Goal: Task Accomplishment & Management: Manage account settings

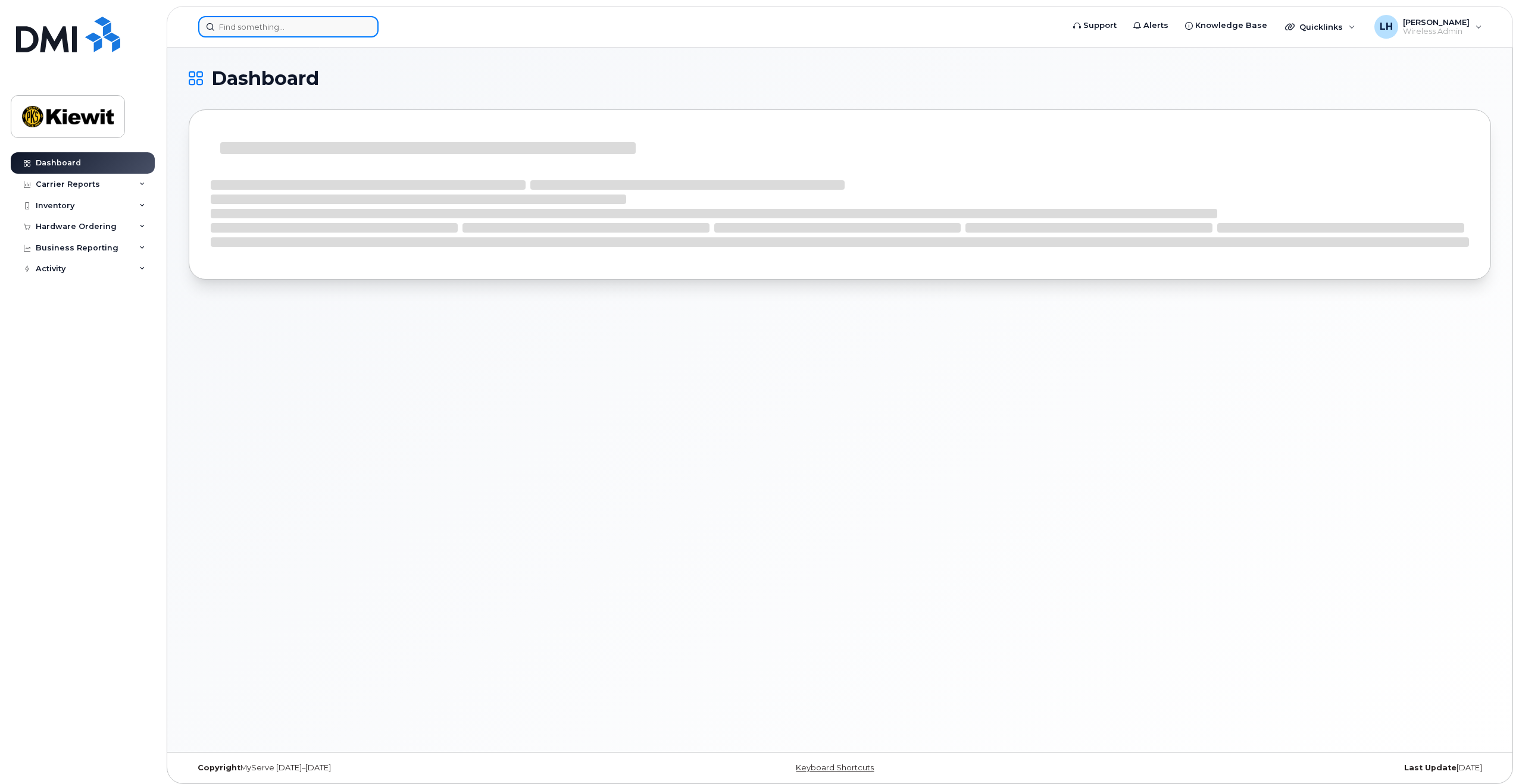
click at [288, 20] on input at bounding box center [289, 26] width 181 height 21
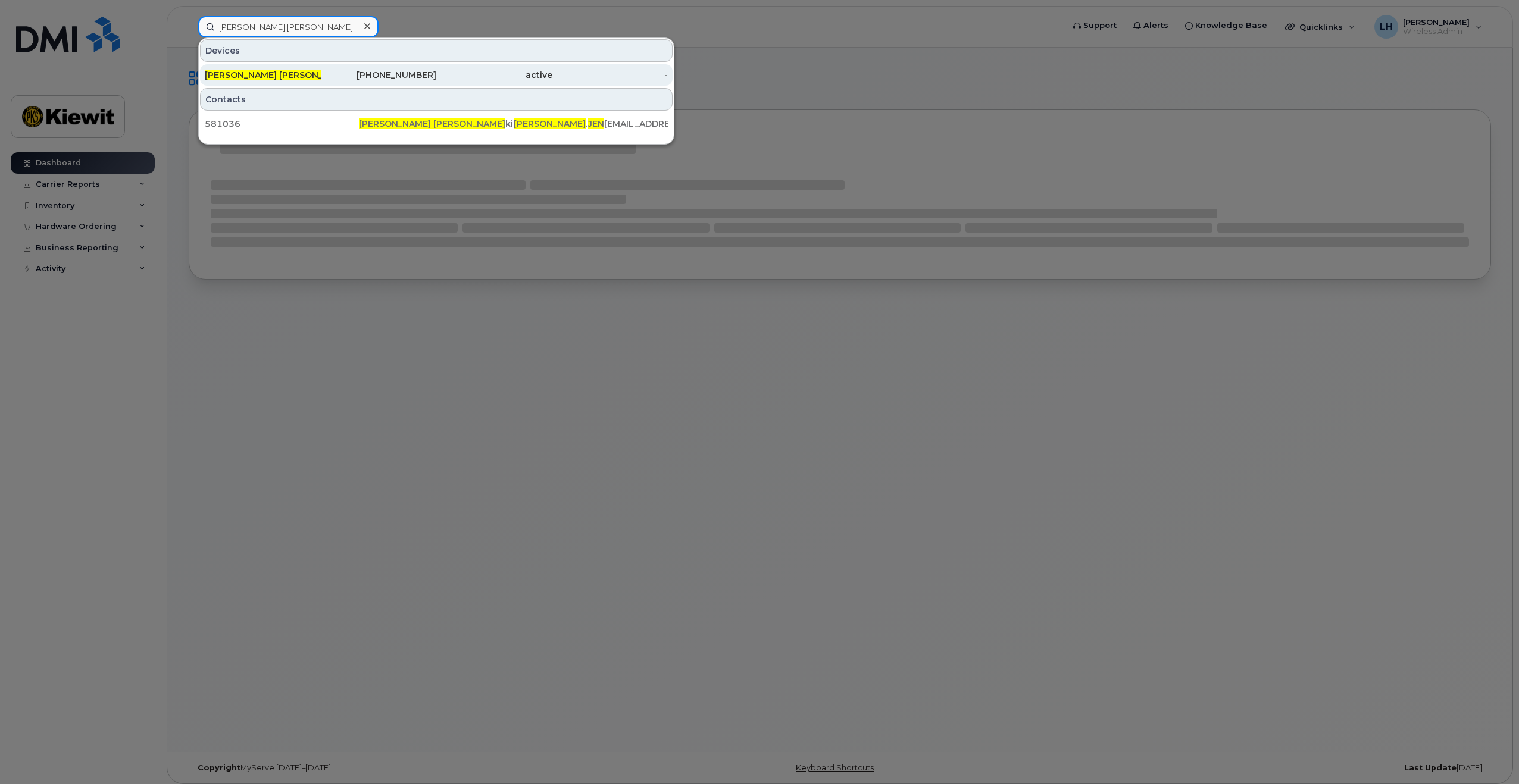
type input "Danielle Jen"
click at [379, 71] on div "817-217-6526" at bounding box center [378, 75] width 116 height 12
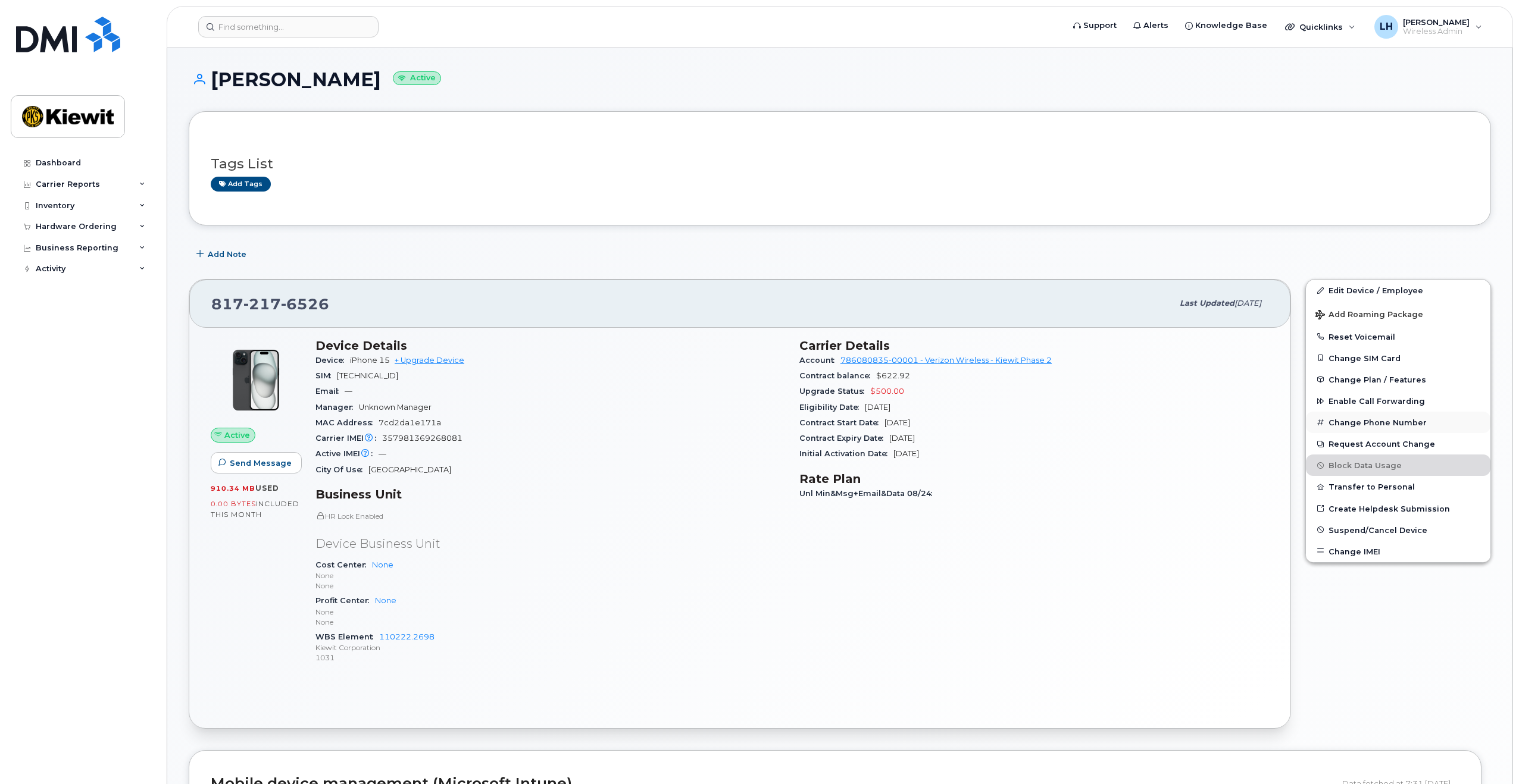
click at [1370, 421] on button "Change Phone Number" at bounding box center [1398, 422] width 184 height 21
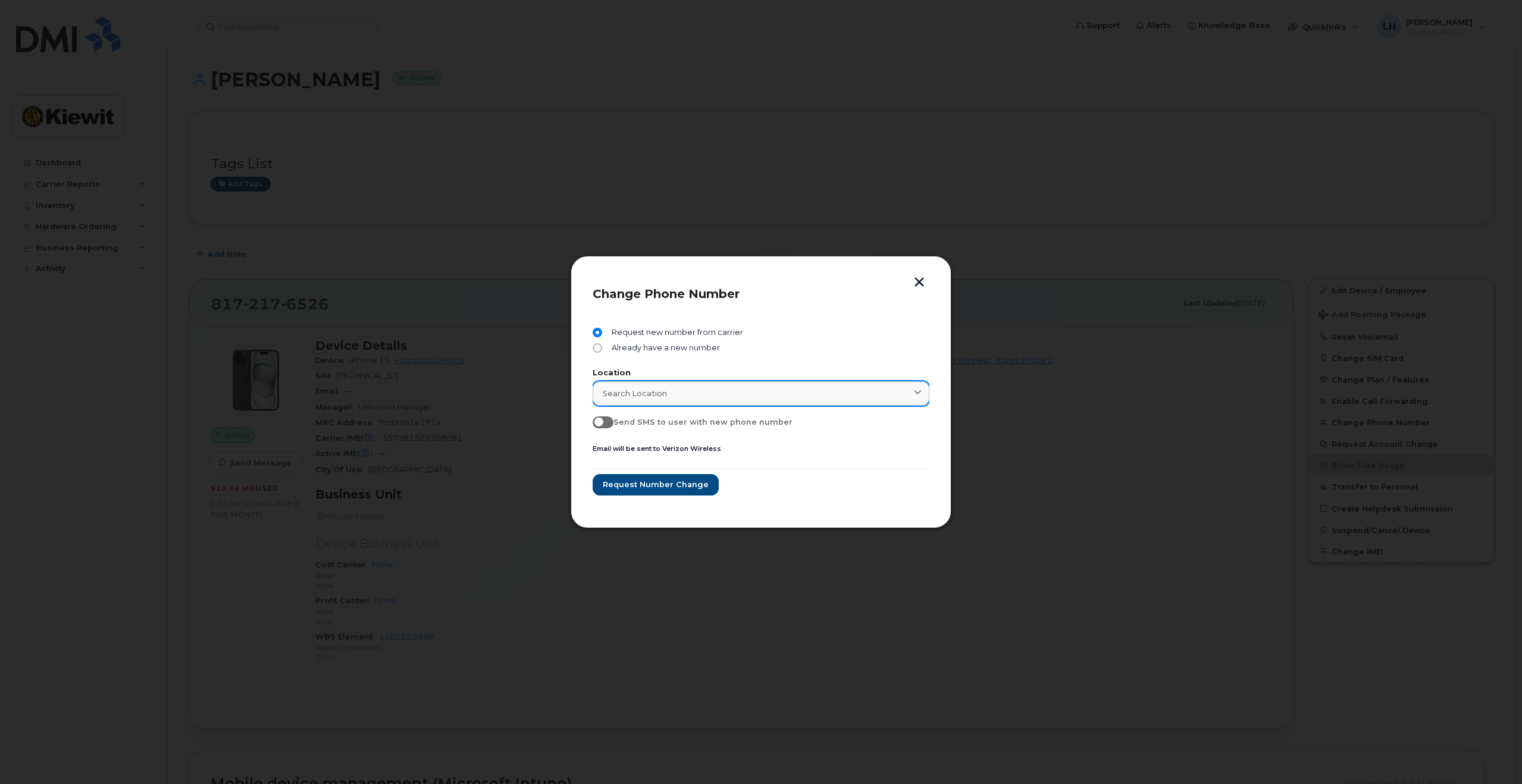
click at [721, 389] on div "Search location" at bounding box center [760, 393] width 316 height 11
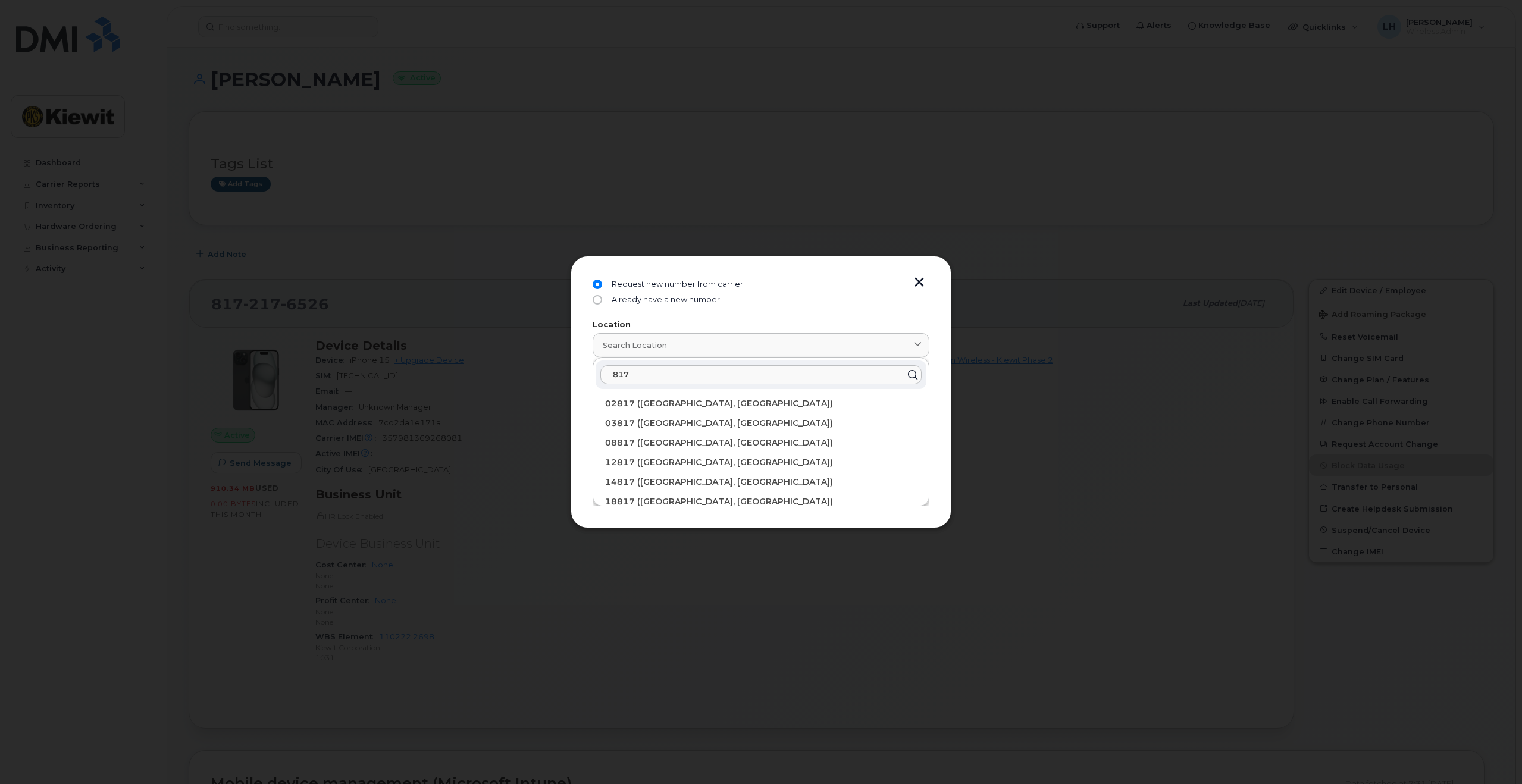
drag, startPoint x: 645, startPoint y: 378, endPoint x: 593, endPoint y: 369, distance: 52.8
click at [593, 369] on div "817 02817 ([GEOGRAPHIC_DATA]) 03817 ([GEOGRAPHIC_DATA], [GEOGRAPHIC_DATA]) 0881…" at bounding box center [761, 574] width 336 height 433
drag, startPoint x: 523, startPoint y: 362, endPoint x: 495, endPoint y: 359, distance: 28.2
click at [496, 360] on div "Change Phone Number Request new number from carrier Already have a new number L…" at bounding box center [761, 392] width 1522 height 784
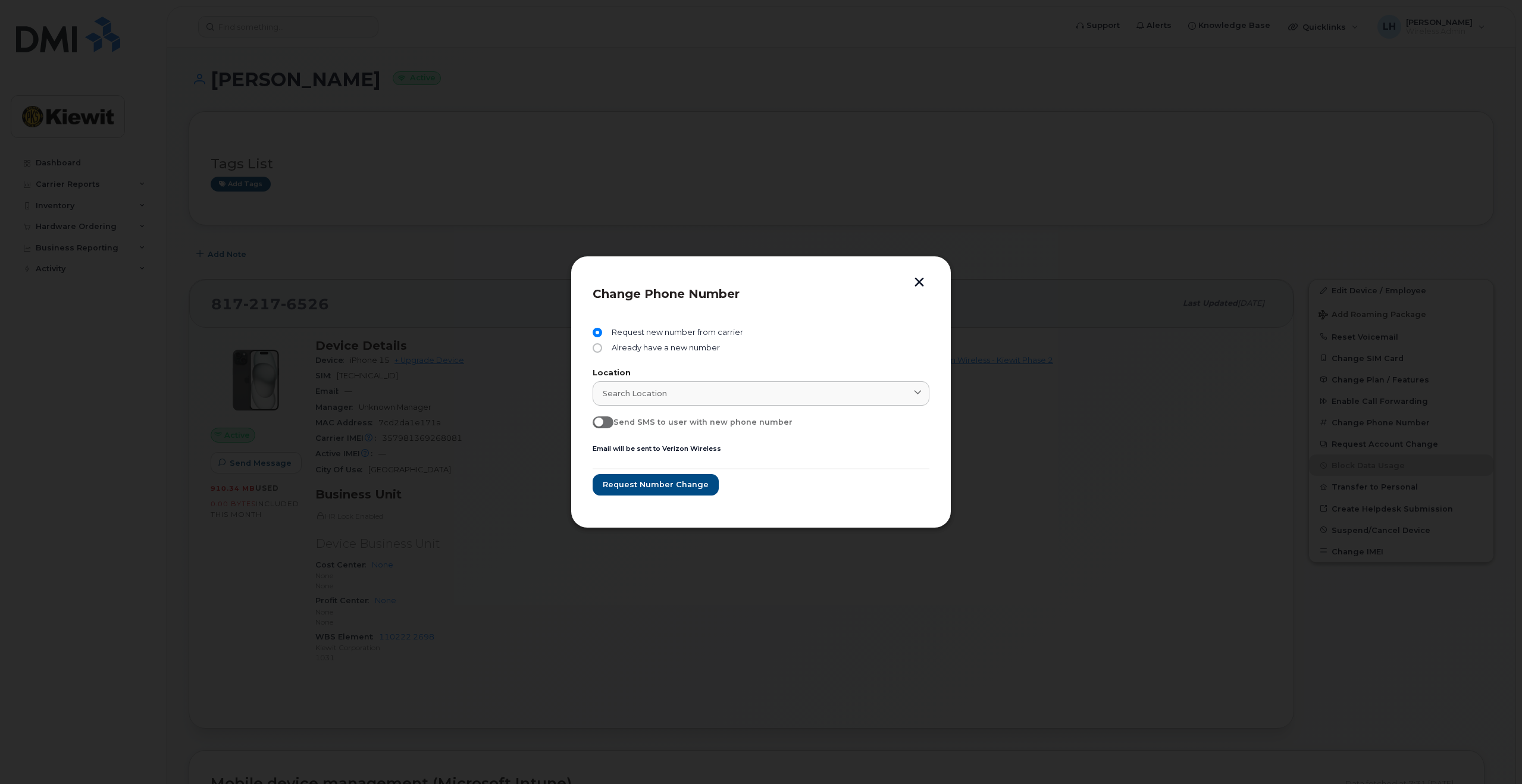
scroll to position [0, 0]
click at [667, 397] on div "Search location" at bounding box center [760, 393] width 316 height 11
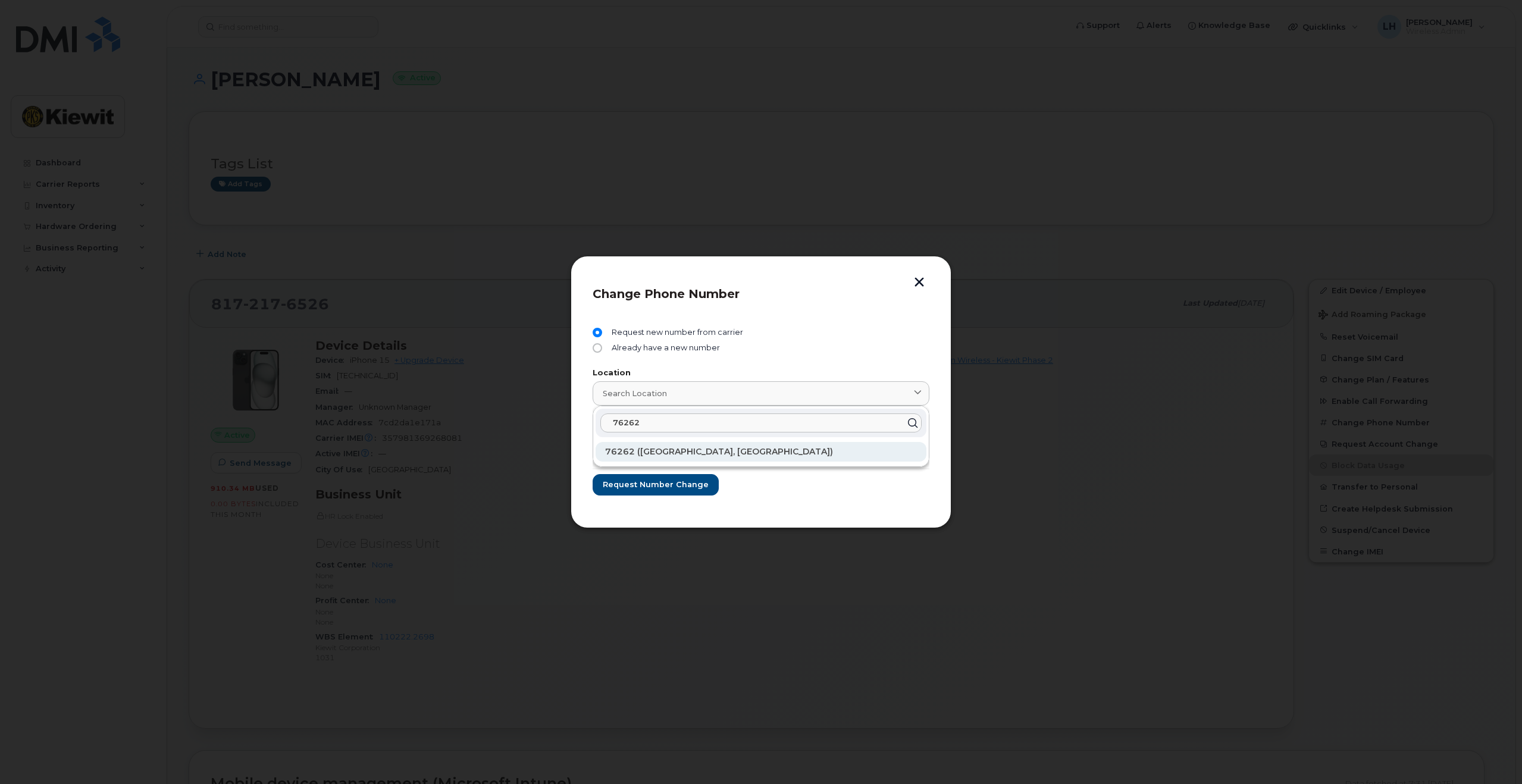
type input "76262"
click at [681, 447] on div "76262 ([GEOGRAPHIC_DATA], [GEOGRAPHIC_DATA])" at bounding box center [761, 452] width 312 height 13
type input "76262 ([GEOGRAPHIC_DATA], [GEOGRAPHIC_DATA])"
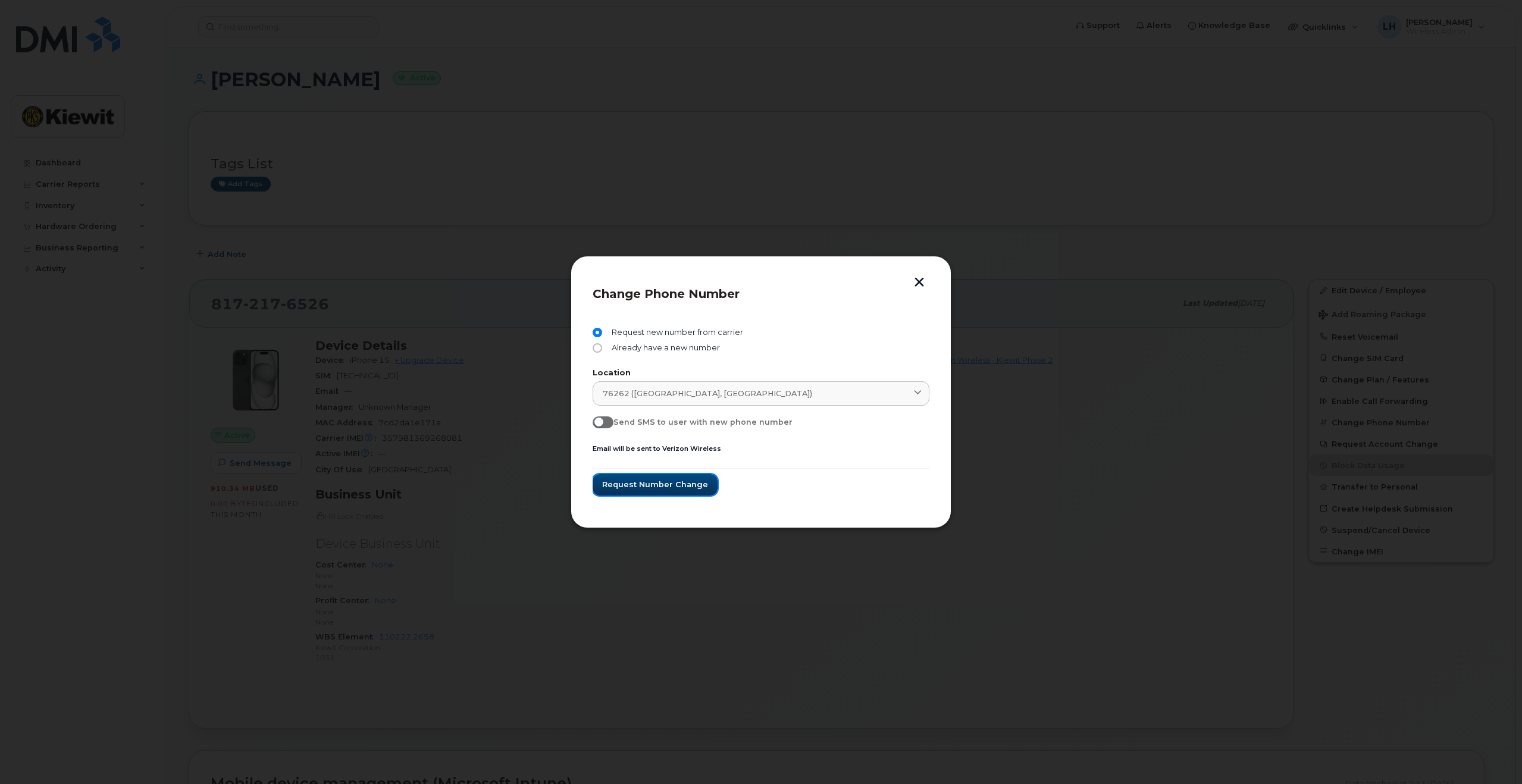
click at [673, 486] on span "Request number change" at bounding box center [655, 484] width 106 height 11
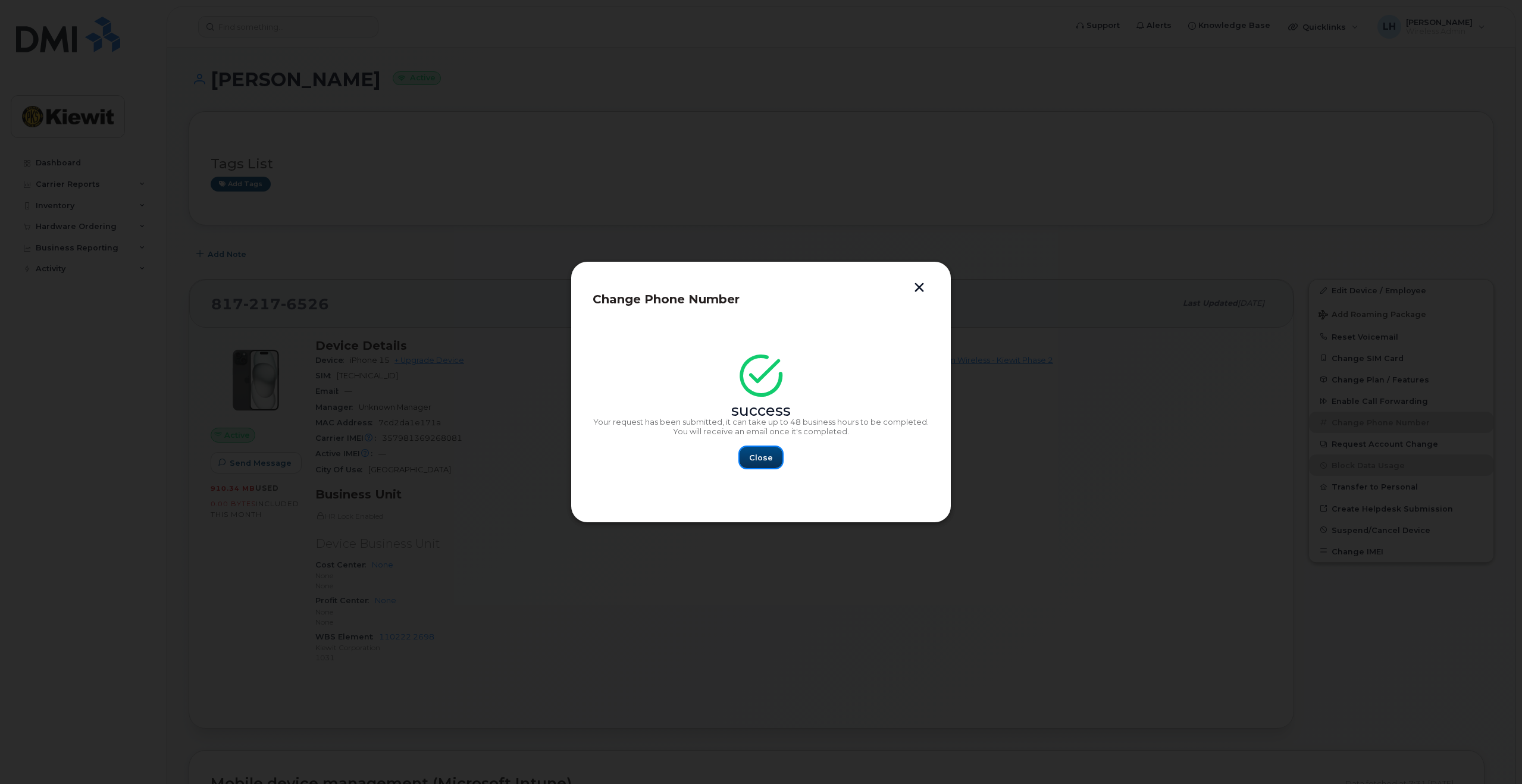
click at [774, 454] on button "Close" at bounding box center [761, 457] width 43 height 21
